Goal: Find specific page/section: Find specific page/section

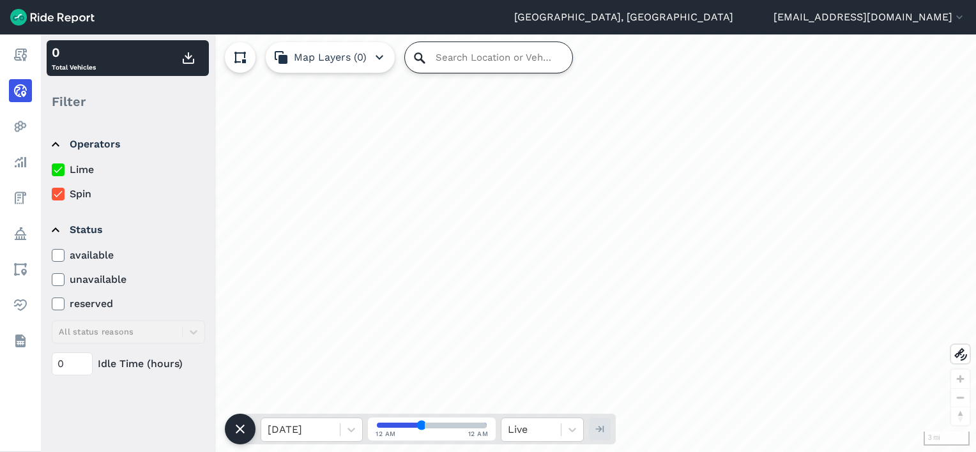
click at [436, 54] on input "Search Location or Vehicles" at bounding box center [488, 57] width 167 height 31
type input "38"
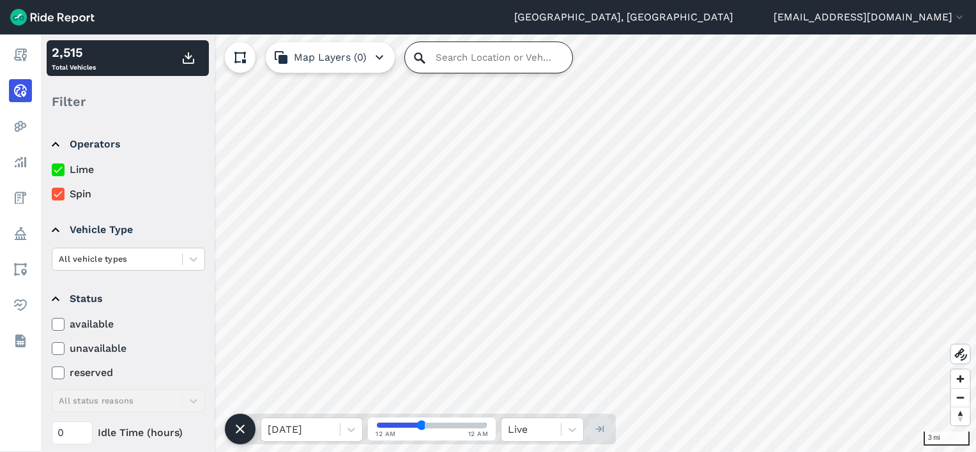
click at [455, 61] on input "Search Location or Vehicles" at bounding box center [488, 57] width 167 height 31
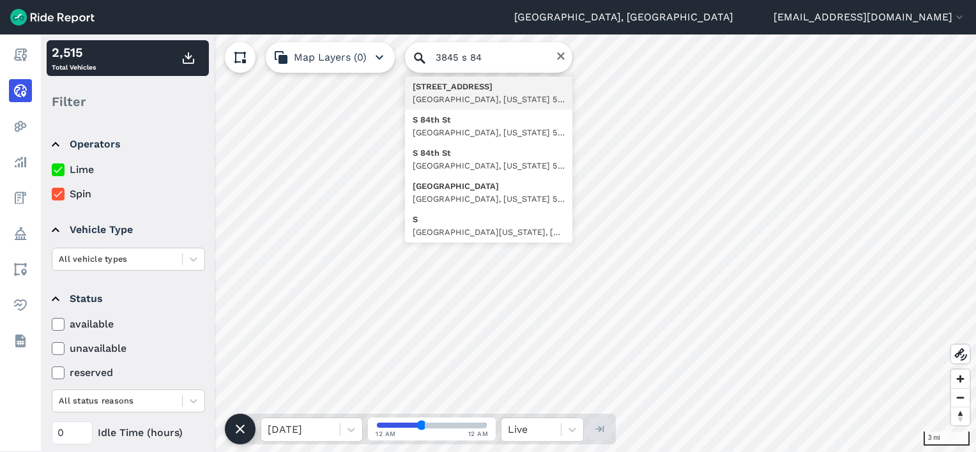
type input "[STREET_ADDRESS][US_STATE]"
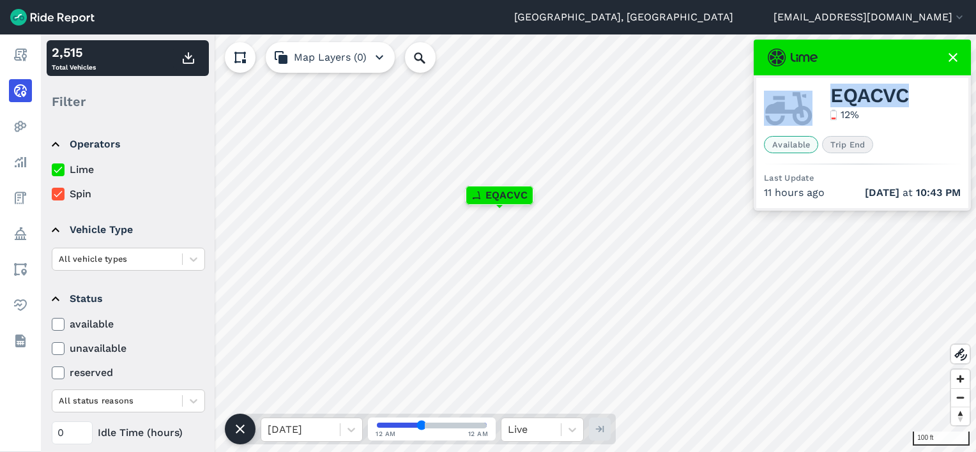
drag, startPoint x: 873, startPoint y: 100, endPoint x: 810, endPoint y: 99, distance: 62.6
click at [810, 99] on div "EQACVC 12 %" at bounding box center [862, 108] width 197 height 45
copy div "EQACVC"
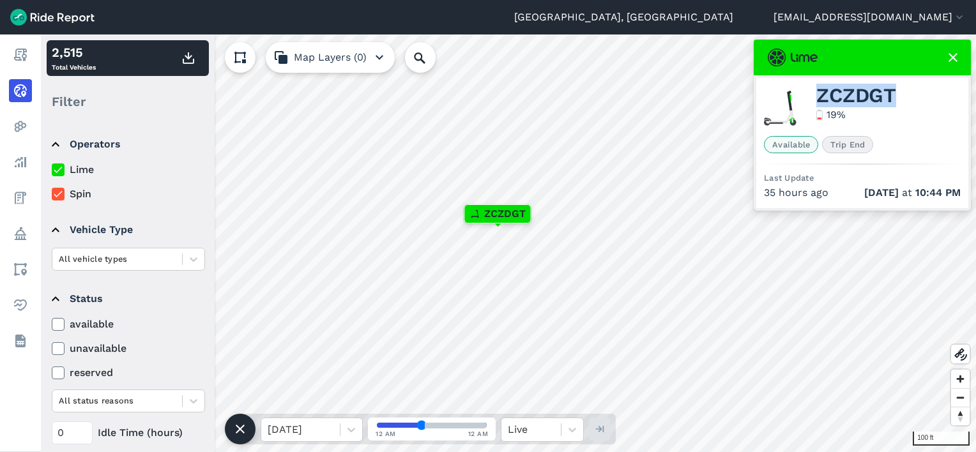
drag, startPoint x: 905, startPoint y: 88, endPoint x: 822, endPoint y: 86, distance: 83.1
click at [822, 86] on div "ZCZDGT 19 %" at bounding box center [862, 108] width 197 height 45
copy span "ZCZDGT"
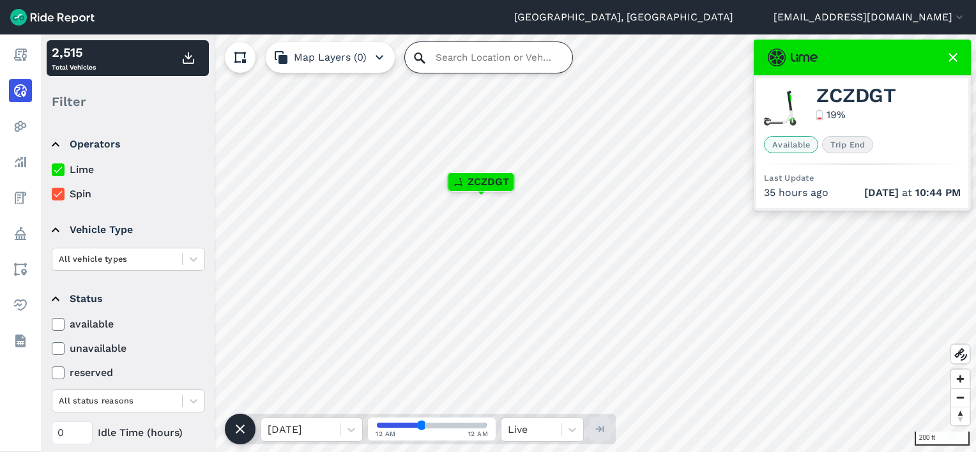
click at [445, 58] on input "Search Location or Vehicles" at bounding box center [488, 57] width 167 height 31
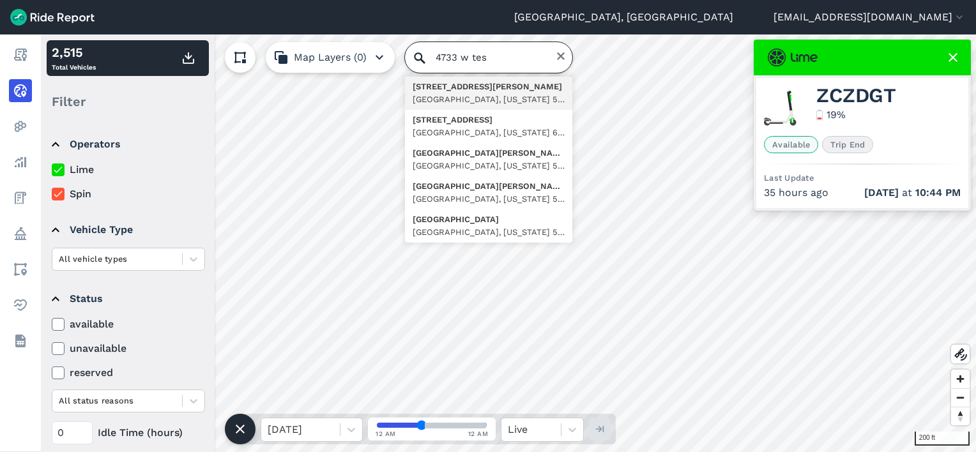
type input "4733 w tes"
